Goal: Check status: Check status

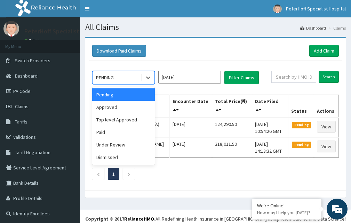
click at [136, 78] on div "PENDING" at bounding box center [117, 77] width 48 height 11
click at [107, 108] on div "Approved" at bounding box center [123, 107] width 63 height 13
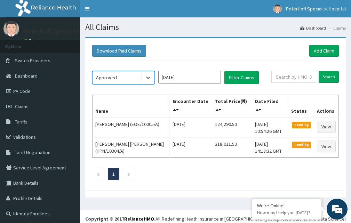
click at [189, 79] on input "[DATE]" at bounding box center [189, 77] width 63 height 13
click at [250, 79] on button "Filter Claims" at bounding box center [242, 77] width 34 height 13
click at [244, 81] on button "Filter Claims" at bounding box center [242, 77] width 34 height 13
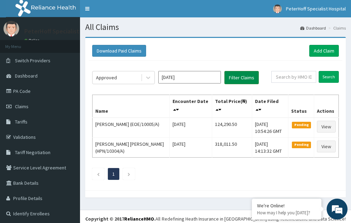
click at [238, 79] on button "Filter Claims" at bounding box center [242, 77] width 34 height 13
